Goal: Navigation & Orientation: Find specific page/section

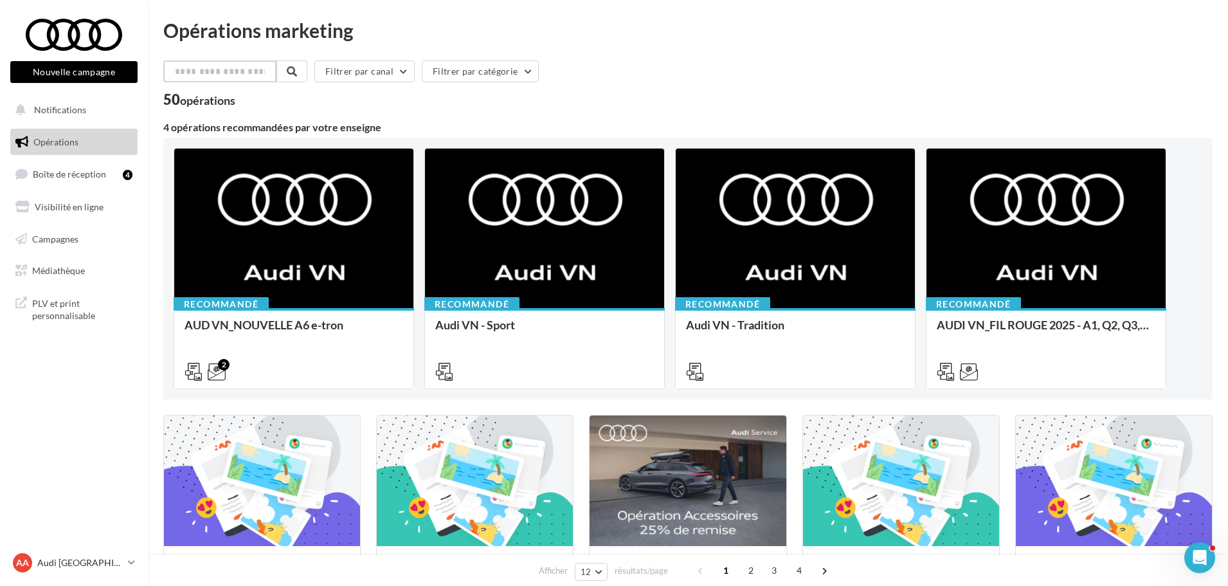
click at [245, 69] on input "text" at bounding box center [219, 71] width 113 height 22
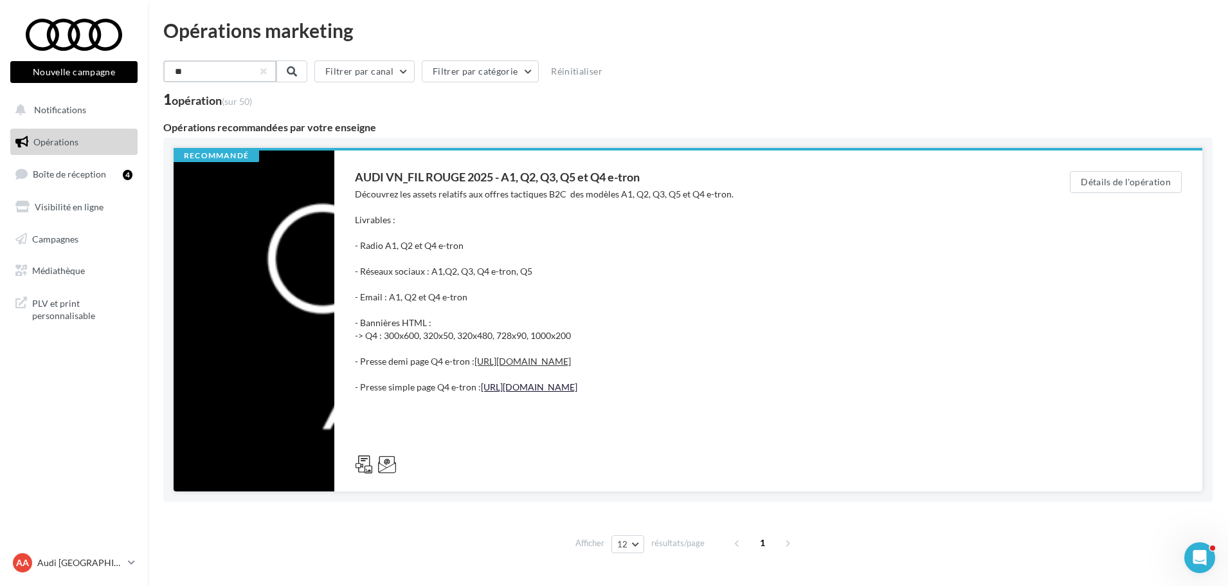
scroll to position [64, 0]
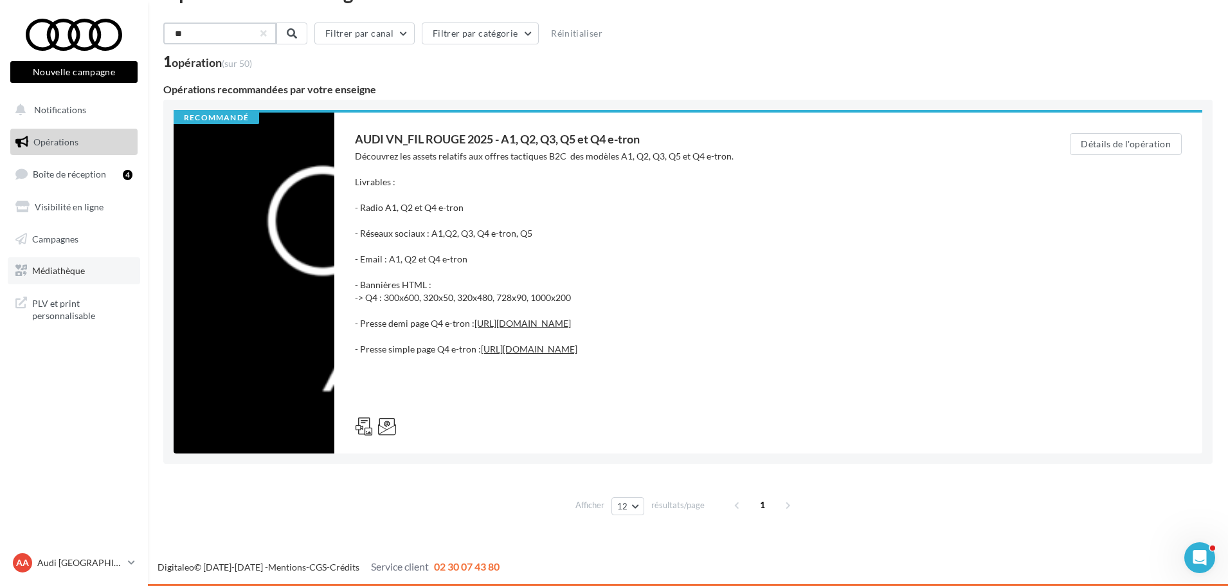
type input "**"
click at [76, 270] on span "Médiathèque" at bounding box center [58, 270] width 53 height 11
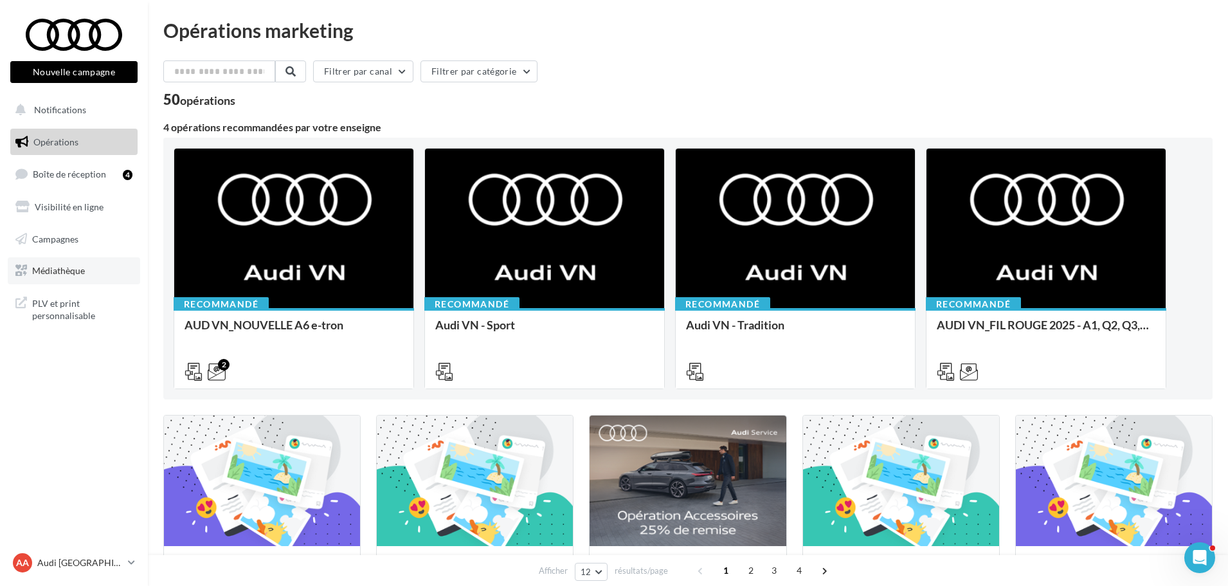
click at [58, 268] on span "Médiathèque" at bounding box center [58, 270] width 53 height 11
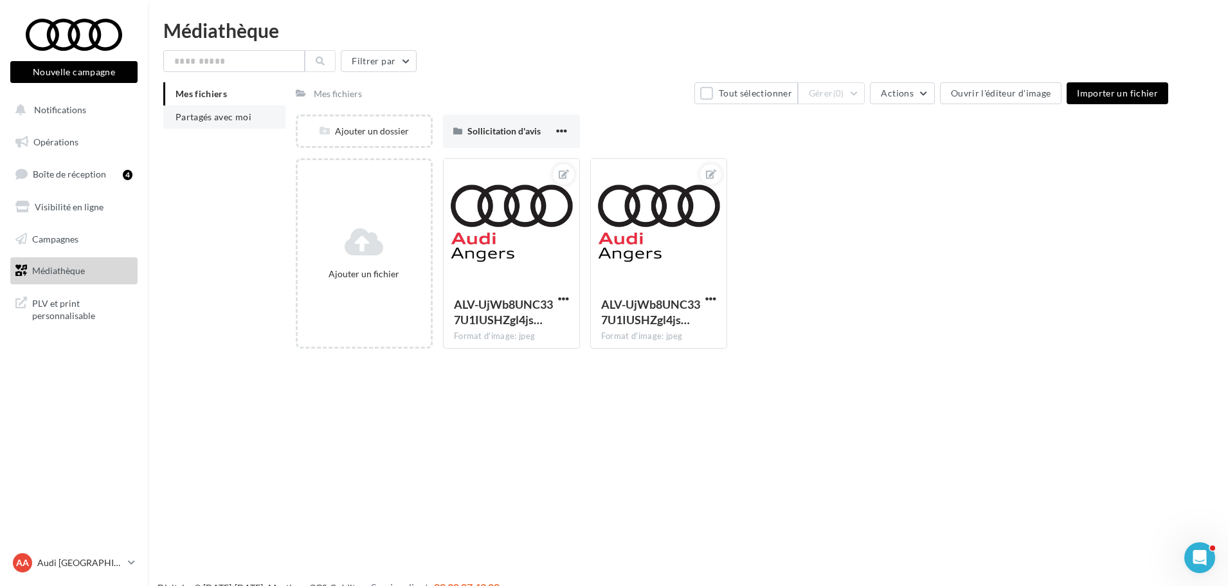
click at [243, 123] on li "Partagés avec moi" at bounding box center [224, 116] width 122 height 23
click at [215, 115] on span "Partagés avec moi" at bounding box center [213, 116] width 76 height 11
